Goal: Information Seeking & Learning: Learn about a topic

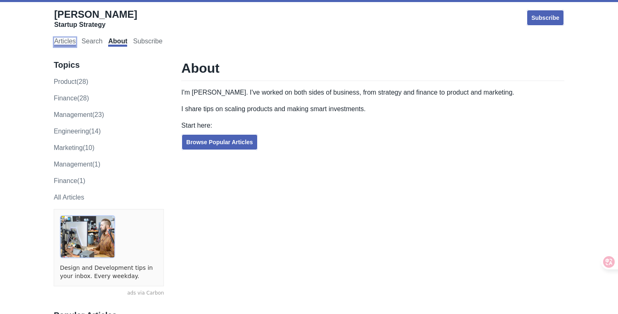
click at [71, 40] on link "Articles" at bounding box center [64, 42] width 21 height 9
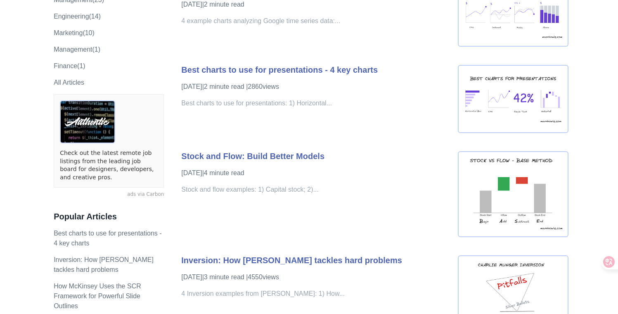
scroll to position [119, 0]
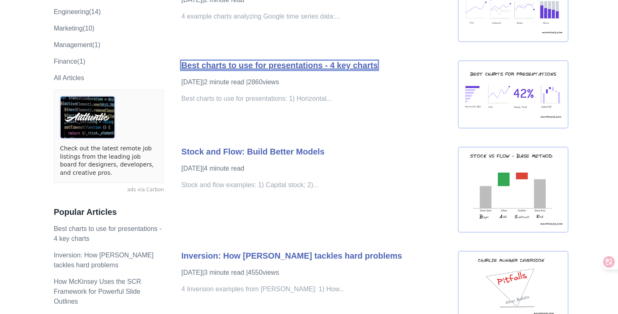
click at [316, 64] on link "Best charts to use for presentations - 4 key charts" at bounding box center [279, 65] width 197 height 9
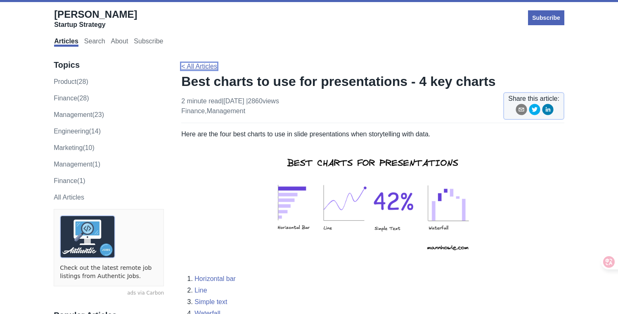
click at [203, 64] on link "< All Articles" at bounding box center [199, 66] width 36 height 7
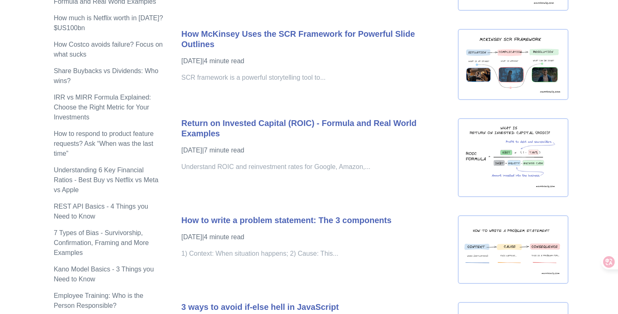
scroll to position [431, 0]
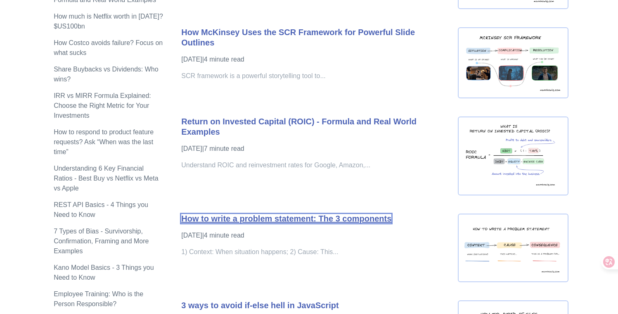
click at [243, 220] on link "How to write a problem statement: The 3 components" at bounding box center [286, 218] width 210 height 9
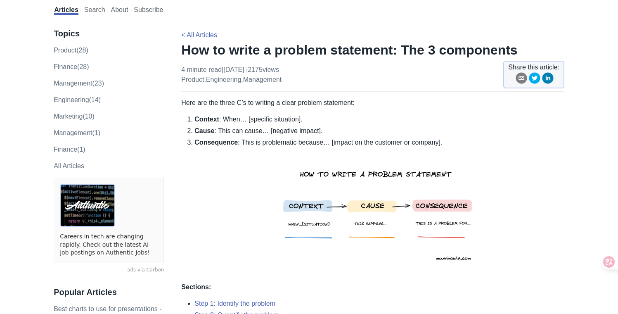
scroll to position [32, 0]
click at [275, 133] on li "Cause : This can cause… [negative impact]." at bounding box center [380, 131] width 370 height 10
click at [270, 146] on li "Consequence : This is problematic because… [impact on the customer or company]." at bounding box center [380, 206] width 370 height 138
click at [271, 142] on li "Consequence : This is problematic because… [impact on the customer or company]." at bounding box center [380, 206] width 370 height 138
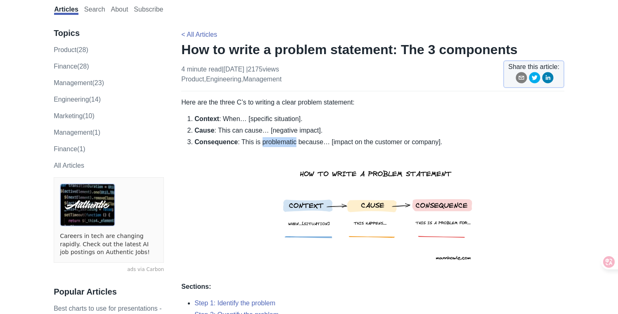
click at [271, 142] on li "Consequence : This is problematic because… [impact on the customer or company]." at bounding box center [380, 206] width 370 height 138
click at [268, 156] on li "Consequence : This is problematic because… [impact on the customer or company]." at bounding box center [380, 206] width 370 height 138
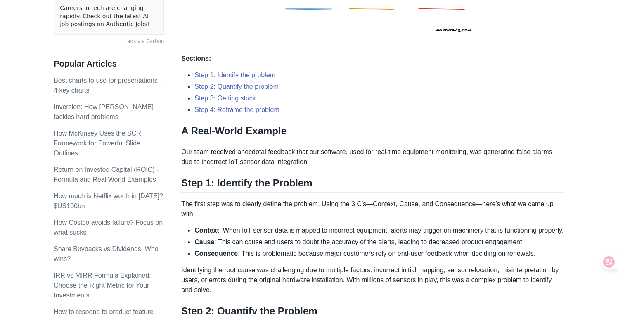
scroll to position [261, 0]
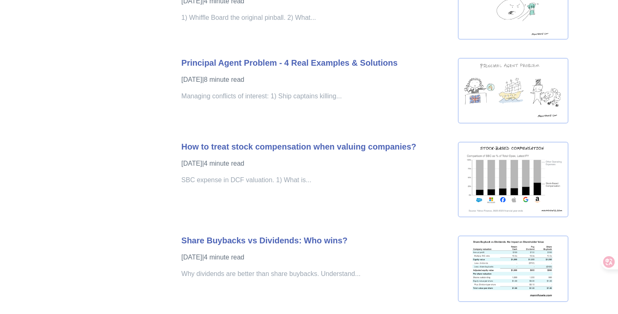
scroll to position [1131, 0]
